Goal: Task Accomplishment & Management: Manage account settings

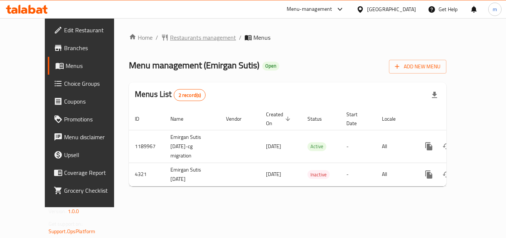
click at [170, 41] on span "Restaurants management" at bounding box center [203, 37] width 66 height 9
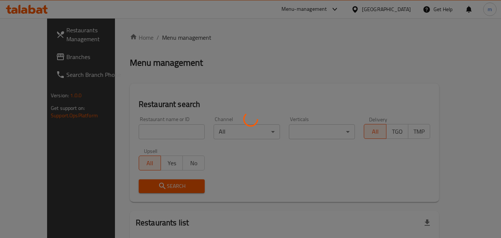
click at [163, 41] on div at bounding box center [250, 119] width 501 height 238
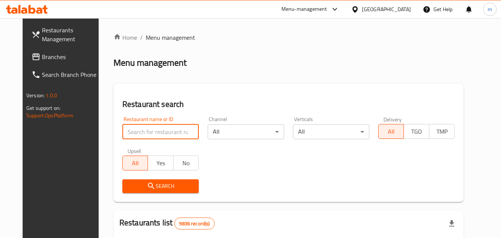
click at [130, 126] on input "search" at bounding box center [160, 131] width 76 height 15
paste input "2744"
type input "2744"
click button "Search" at bounding box center [160, 186] width 76 height 14
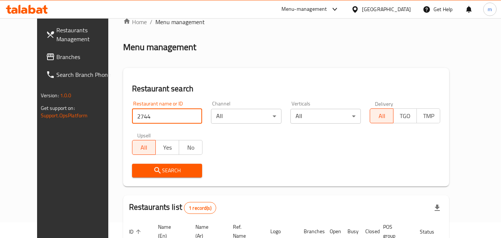
scroll to position [13, 0]
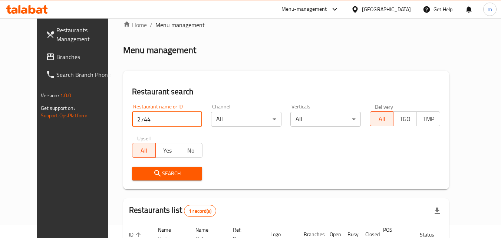
click at [400, 7] on div "[GEOGRAPHIC_DATA]" at bounding box center [386, 9] width 49 height 8
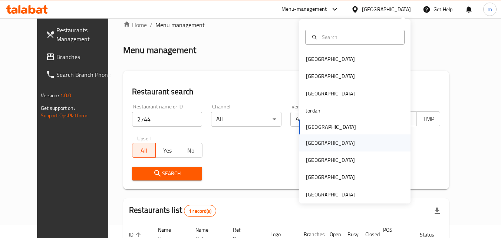
click at [306, 139] on div "Oman" at bounding box center [330, 143] width 49 height 8
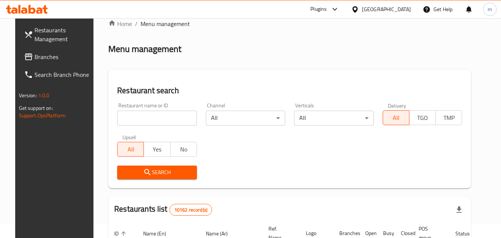
scroll to position [13, 0]
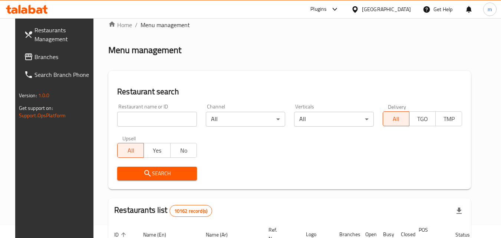
click at [34, 56] on span "Branches" at bounding box center [63, 56] width 59 height 9
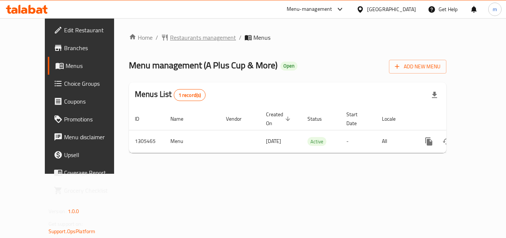
click at [170, 33] on span "Restaurants management" at bounding box center [203, 37] width 66 height 9
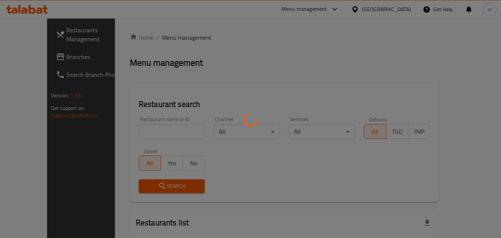
click at [133, 132] on div at bounding box center [250, 119] width 501 height 238
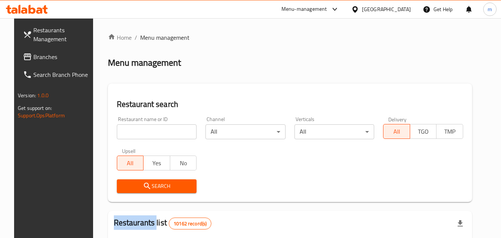
click at [133, 132] on input "search" at bounding box center [157, 131] width 80 height 15
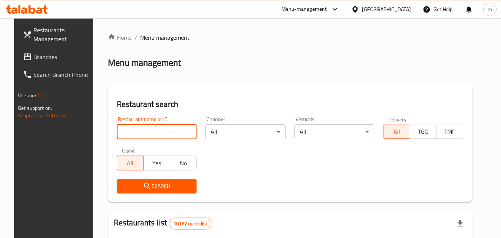
paste input "703714"
type input "703714"
click button "Search" at bounding box center [157, 186] width 80 height 14
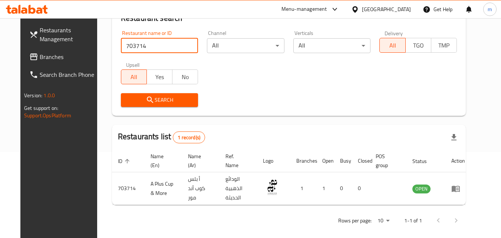
scroll to position [87, 0]
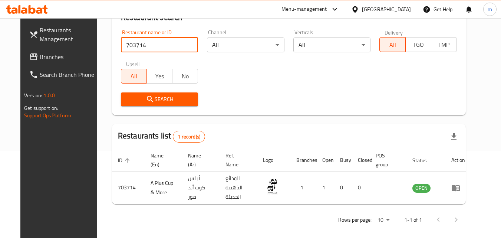
click at [404, 7] on div "Oman" at bounding box center [386, 9] width 49 height 8
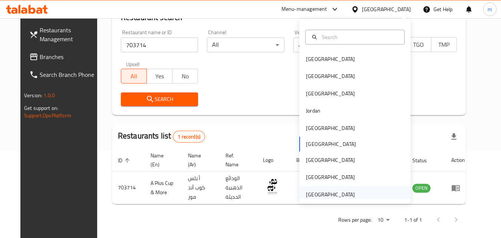
click at [336, 195] on div "[GEOGRAPHIC_DATA]" at bounding box center [330, 194] width 49 height 8
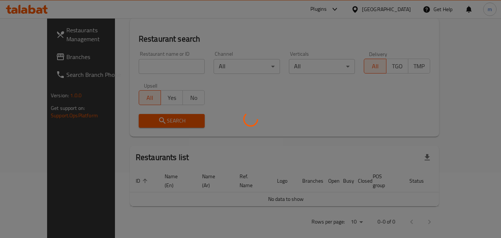
scroll to position [87, 0]
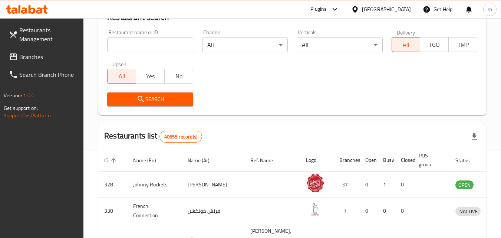
click at [45, 51] on link "Branches" at bounding box center [43, 57] width 81 height 18
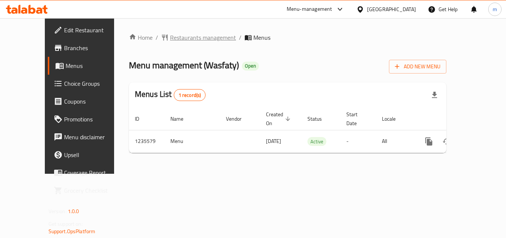
click at [170, 37] on span "Restaurants management" at bounding box center [203, 37] width 66 height 9
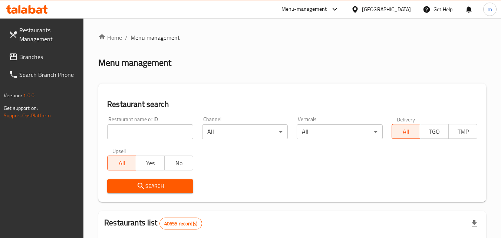
click at [150, 134] on input "search" at bounding box center [150, 131] width 86 height 15
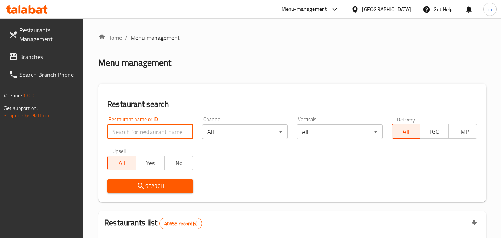
paste input "678776"
type input "678776"
click button "Search" at bounding box center [150, 186] width 86 height 14
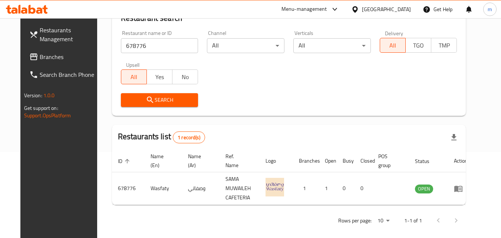
scroll to position [87, 0]
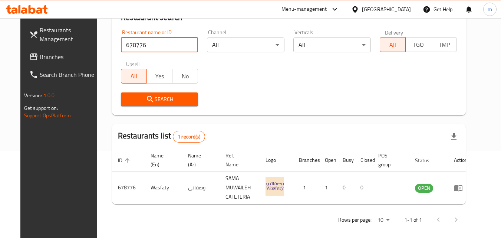
click at [180, 42] on input "678776" at bounding box center [159, 44] width 77 height 15
click at [181, 45] on input "678776" at bounding box center [159, 44] width 77 height 15
click at [184, 43] on input "678776" at bounding box center [159, 44] width 77 height 15
click at [40, 54] on span "Branches" at bounding box center [69, 56] width 59 height 9
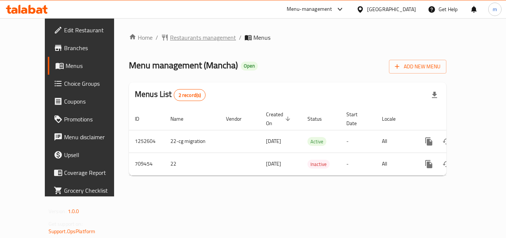
click at [179, 39] on span "Restaurants management" at bounding box center [203, 37] width 66 height 9
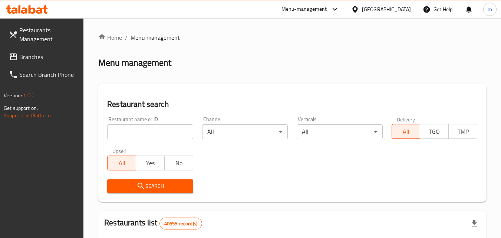
click at [169, 125] on input "search" at bounding box center [150, 131] width 86 height 15
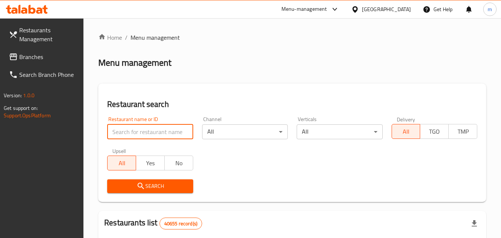
paste input "644964"
type input "644964;"
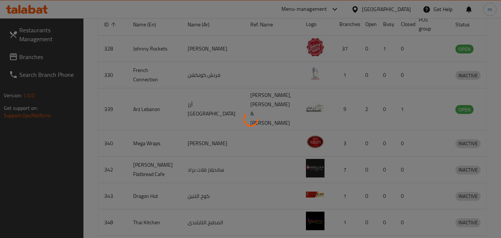
scroll to position [65, 0]
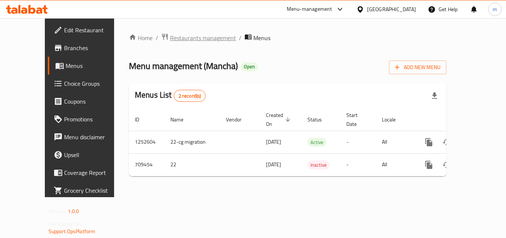
click at [174, 42] on span "Restaurants management" at bounding box center [203, 37] width 66 height 9
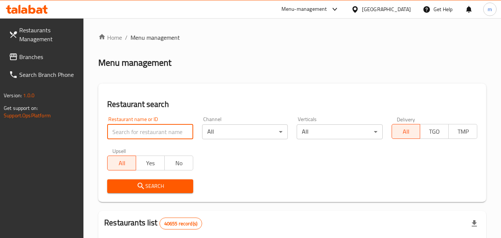
click at [152, 131] on input "search" at bounding box center [150, 131] width 86 height 15
paste input "644964"
type input "644964"
click button "Search" at bounding box center [150, 186] width 86 height 14
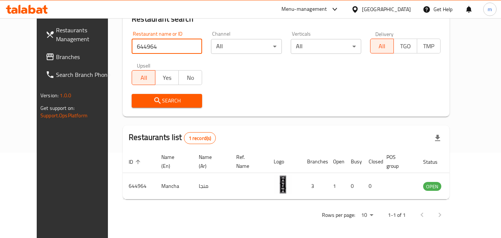
scroll to position [87, 0]
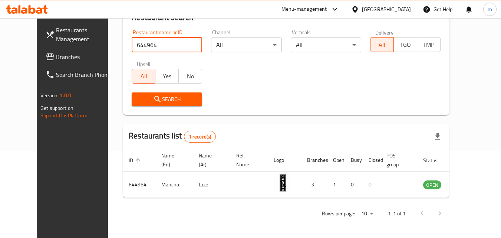
click at [56, 59] on span "Branches" at bounding box center [85, 56] width 59 height 9
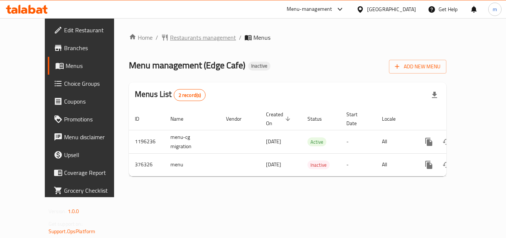
click at [170, 36] on span "Restaurants management" at bounding box center [203, 37] width 66 height 9
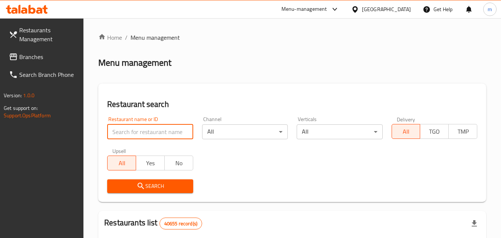
click at [150, 131] on input "search" at bounding box center [150, 131] width 86 height 15
paste input "631207"
type input "631207"
click button "Search" at bounding box center [150, 186] width 86 height 14
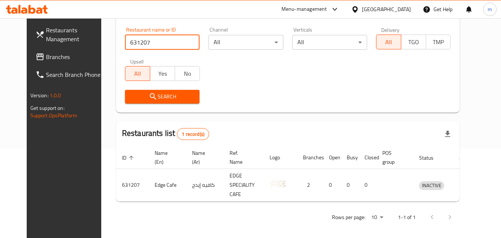
scroll to position [93, 0]
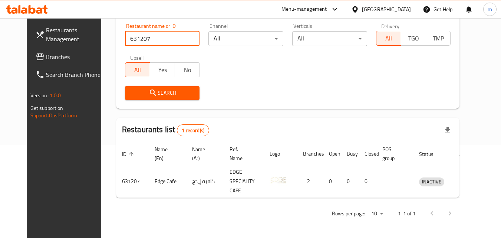
click at [46, 56] on span "Branches" at bounding box center [75, 56] width 59 height 9
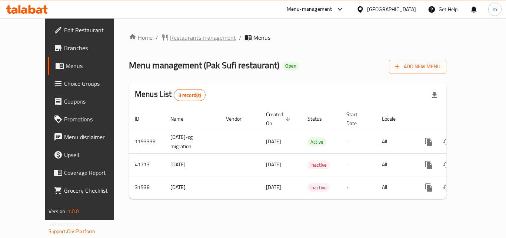
click at [174, 38] on span "Restaurants management" at bounding box center [203, 37] width 66 height 9
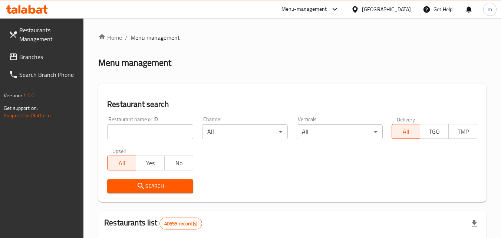
click at [121, 129] on input "search" at bounding box center [150, 131] width 86 height 15
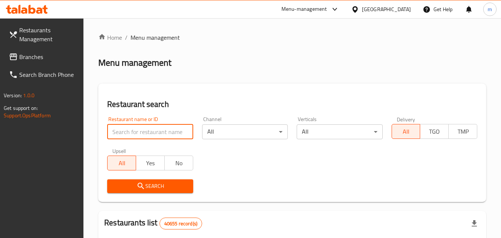
click at [121, 129] on input "search" at bounding box center [150, 131] width 86 height 15
paste input "10909"
type input "10909"
click button "Search" at bounding box center [150, 186] width 86 height 14
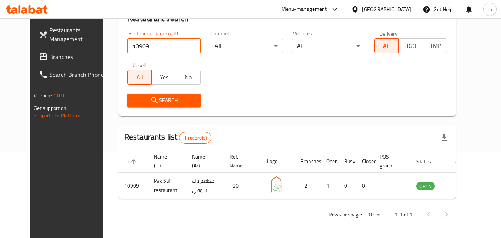
scroll to position [87, 0]
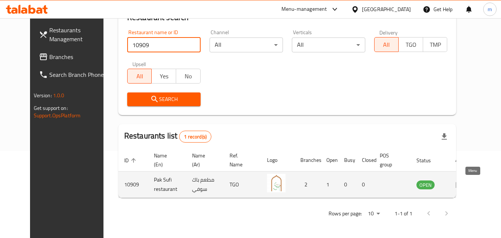
click at [464, 184] on icon "enhanced table" at bounding box center [459, 184] width 9 height 9
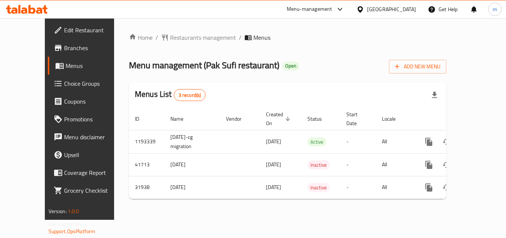
click at [66, 65] on span "Menus" at bounding box center [95, 65] width 58 height 9
click at [64, 83] on span "Choice Groups" at bounding box center [93, 83] width 59 height 9
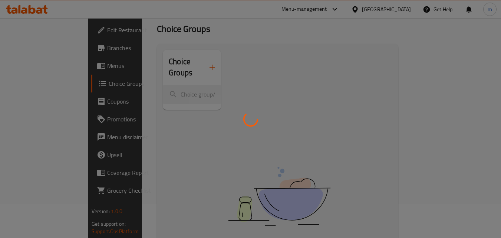
scroll to position [104, 0]
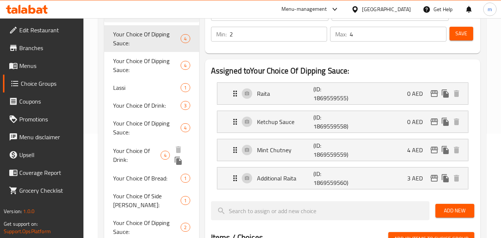
click at [132, 152] on span "Your Choice Of Drink:" at bounding box center [136, 155] width 47 height 18
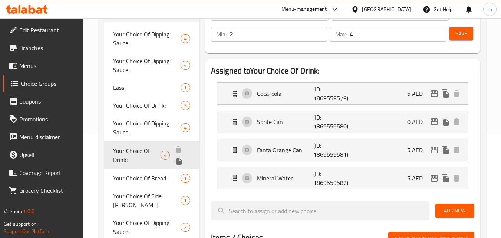
type input "Your Choice Of Drink:"
type input "إختيارك من :"
type input "0"
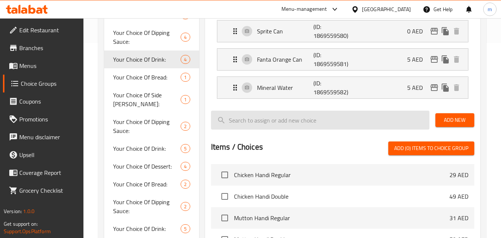
scroll to position [141, 0]
